Goal: Task Accomplishment & Management: Manage account settings

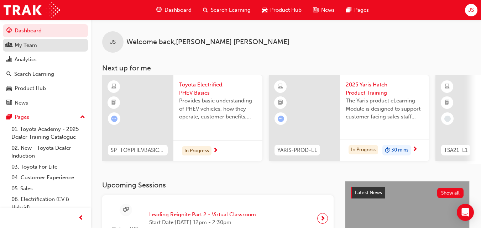
click at [31, 50] on link "My Team" at bounding box center [45, 45] width 85 height 13
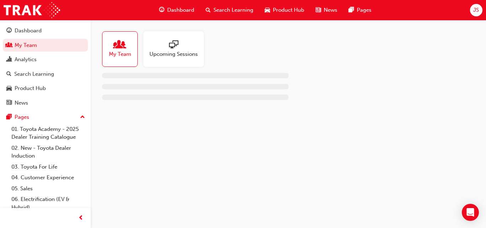
click at [164, 48] on div at bounding box center [174, 45] width 48 height 10
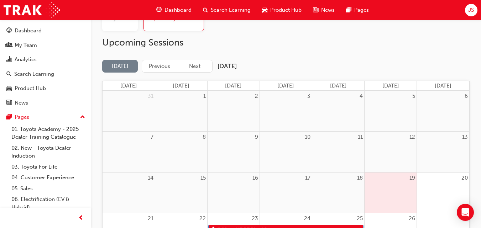
scroll to position [107, 0]
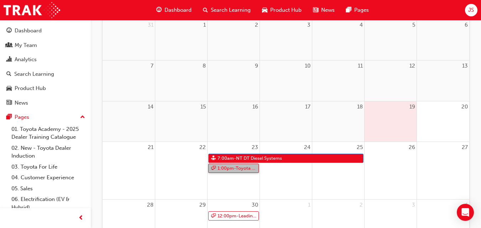
click at [232, 168] on link "1:00pm - Toyota For Life In Action - Virtual Classroom" at bounding box center [233, 169] width 51 height 10
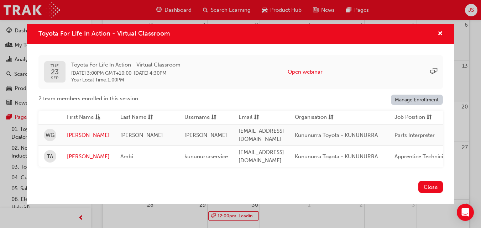
click at [415, 101] on link "Manage Enrollment" at bounding box center [417, 100] width 52 height 10
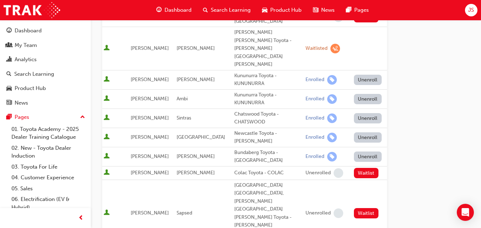
scroll to position [332, 0]
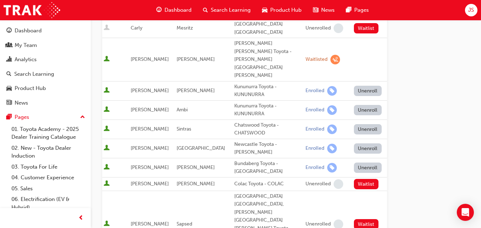
click at [367, 86] on button "Unenroll" at bounding box center [368, 91] width 28 height 10
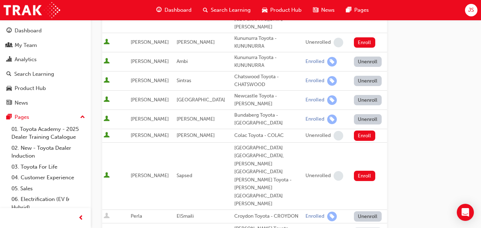
scroll to position [475, 0]
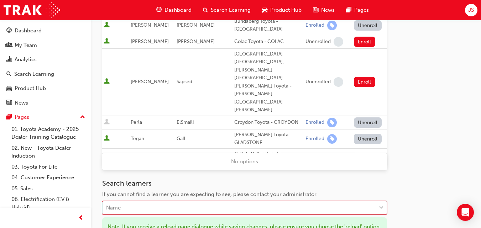
click at [200, 202] on div "Name" at bounding box center [239, 208] width 273 height 12
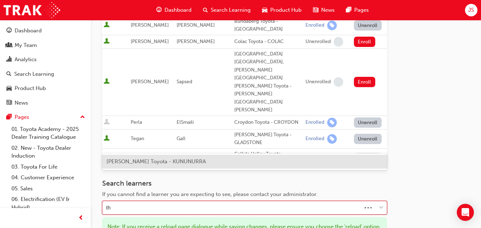
type input "t"
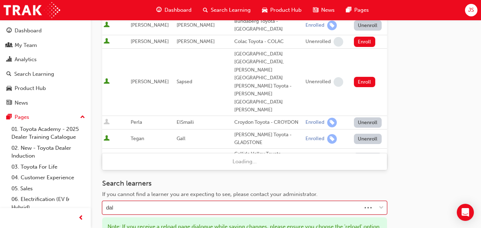
type input "[PERSON_NAME]"
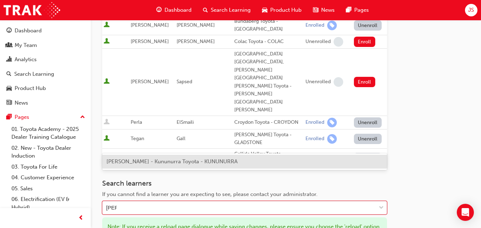
click at [173, 162] on span "[PERSON_NAME] - Kununurra Toyota - KUNUNURRA" at bounding box center [171, 161] width 131 height 6
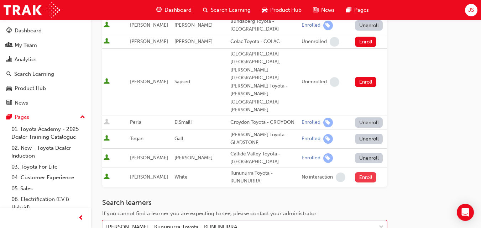
click at [363, 172] on button "Enroll" at bounding box center [365, 177] width 21 height 10
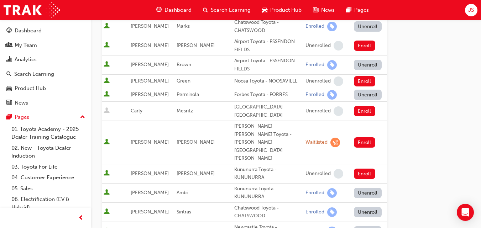
scroll to position [463, 0]
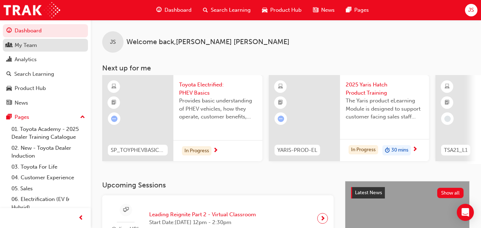
click at [50, 47] on div "My Team" at bounding box center [45, 45] width 78 height 9
